Goal: Transaction & Acquisition: Purchase product/service

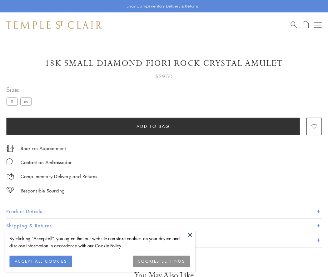
scroll to position [32, 0]
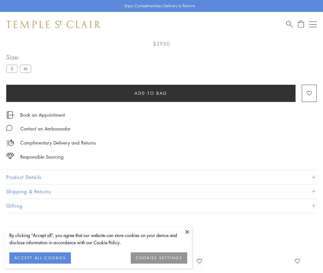
click at [151, 93] on span "Add to bag" at bounding box center [151, 93] width 33 height 7
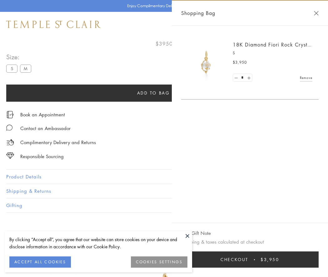
click at [248, 260] on span "Checkout" at bounding box center [234, 259] width 28 height 7
